Goal: Use online tool/utility: Utilize a website feature to perform a specific function

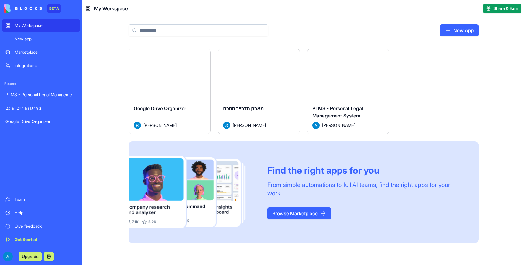
click at [172, 110] on span "Google Drive Organizer" at bounding box center [160, 108] width 53 height 6
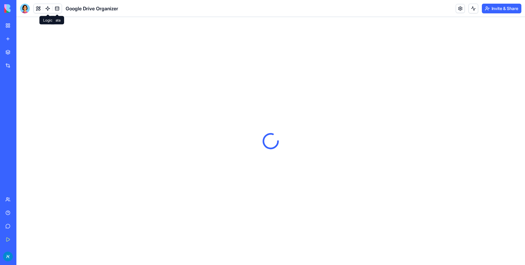
click at [47, 8] on link at bounding box center [47, 8] width 9 height 9
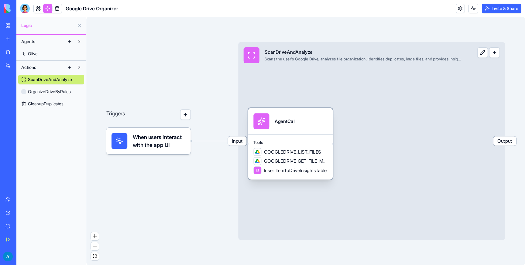
click at [295, 132] on div "AgentCall" at bounding box center [290, 121] width 84 height 26
